Goal: Subscribe to service/newsletter

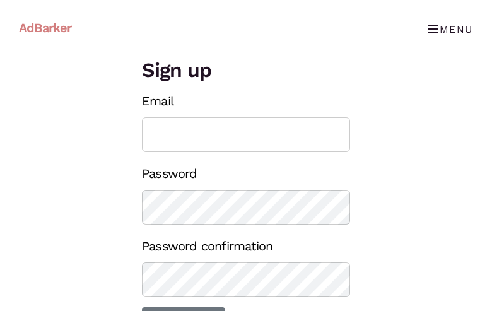
type input "cidetin926@gmail.com"
